Goal: Communication & Community: Answer question/provide support

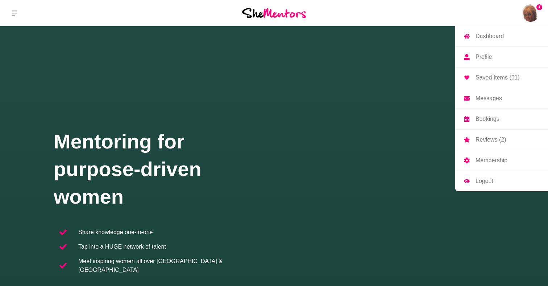
click at [489, 98] on p "Messages" at bounding box center [489, 98] width 26 height 6
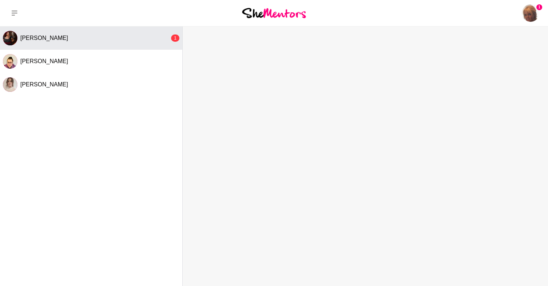
click at [75, 37] on div "[PERSON_NAME]" at bounding box center [94, 37] width 149 height 7
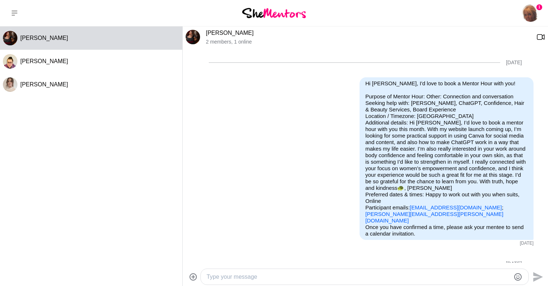
scroll to position [260, 0]
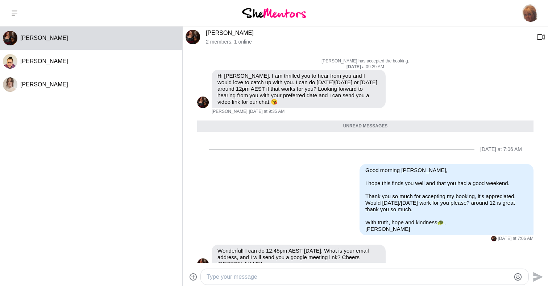
click at [267, 275] on textarea "Type your message" at bounding box center [359, 276] width 304 height 9
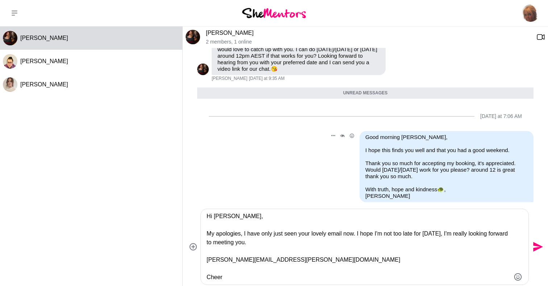
scroll to position [320, 0]
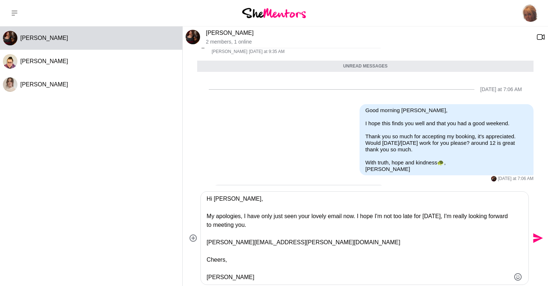
click at [262, 196] on textarea "Hi [PERSON_NAME], My apologies, I have only just seen your lovely email now. I …" at bounding box center [359, 237] width 304 height 87
click at [518, 276] on icon "Emoji picker" at bounding box center [518, 276] width 9 height 9
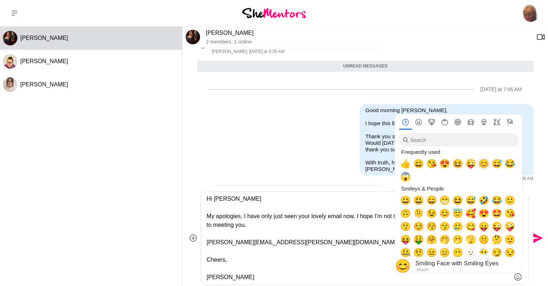
click at [483, 162] on span "😊" at bounding box center [484, 163] width 11 height 10
click at [363, 250] on textarea "Hi [PERSON_NAME] 😊😊 My apologies, I have only just seen your lovely email now. …" at bounding box center [359, 237] width 304 height 87
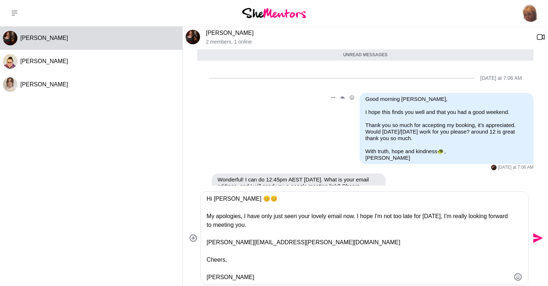
scroll to position [338, 0]
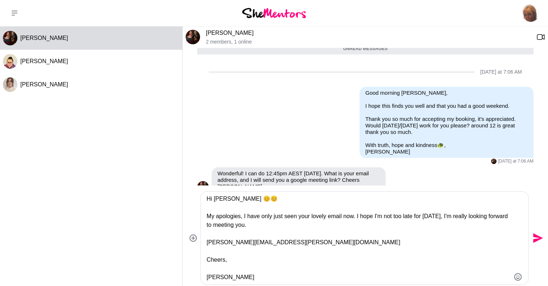
click at [425, 217] on textarea "Hi [PERSON_NAME] 😊😊 My apologies, I have only just seen your lovely email now. …" at bounding box center [359, 237] width 304 height 87
type textarea "Hi [PERSON_NAME] 😊😊 My apologies, I have only just seen your lovely email now. …"
click at [537, 237] on icon "Send" at bounding box center [538, 238] width 10 height 10
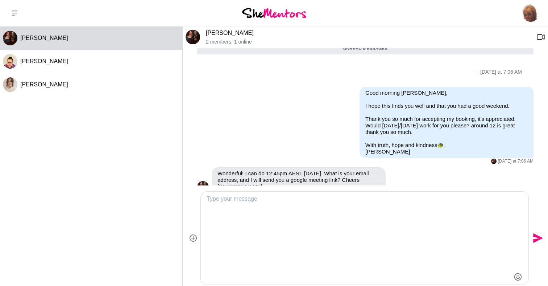
scroll to position [347, 0]
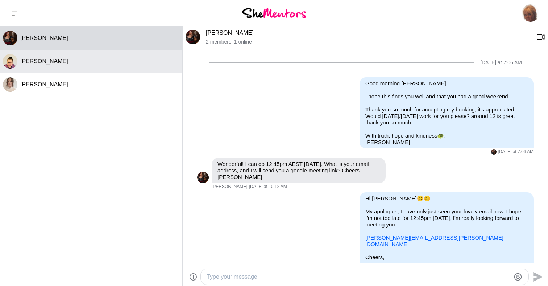
click at [91, 57] on button "[PERSON_NAME]" at bounding box center [91, 61] width 182 height 23
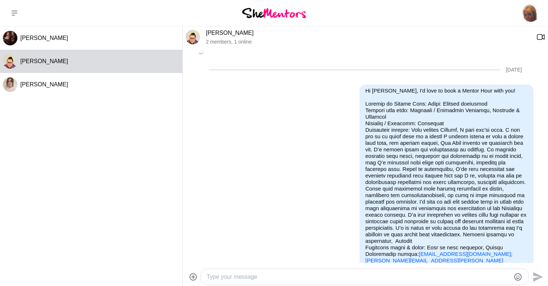
scroll to position [1179, 0]
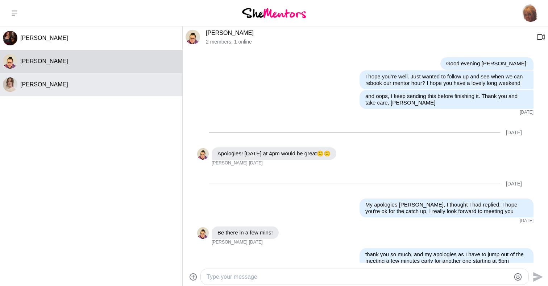
click at [70, 84] on div "[PERSON_NAME]" at bounding box center [99, 84] width 159 height 7
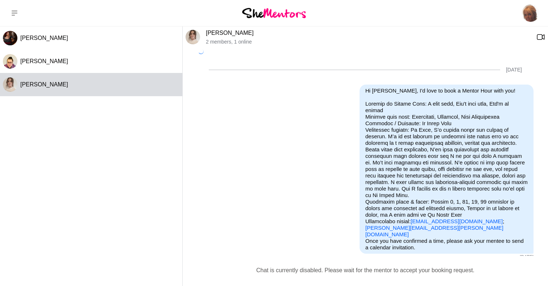
scroll to position [281, 0]
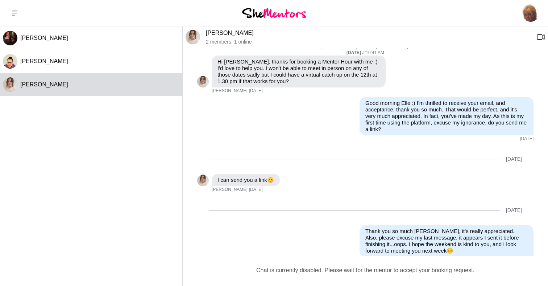
click at [14, 12] on icon at bounding box center [15, 13] width 6 height 6
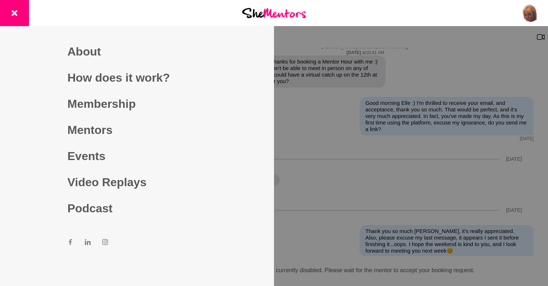
click at [331, 8] on div at bounding box center [274, 13] width 183 height 26
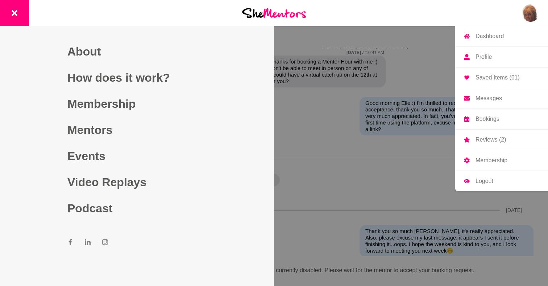
click at [532, 15] on img at bounding box center [530, 12] width 17 height 17
